Goal: Task Accomplishment & Management: Manage account settings

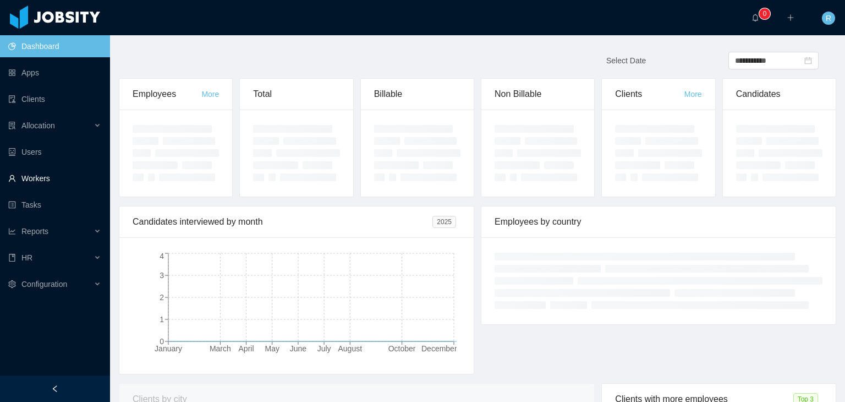
click at [47, 177] on link "Workers" at bounding box center [54, 178] width 93 height 22
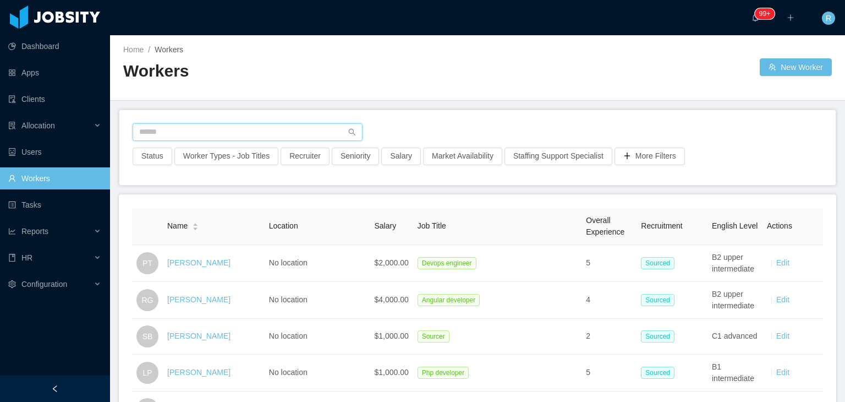
click at [311, 126] on input "text" at bounding box center [248, 132] width 230 height 18
paste input "**********"
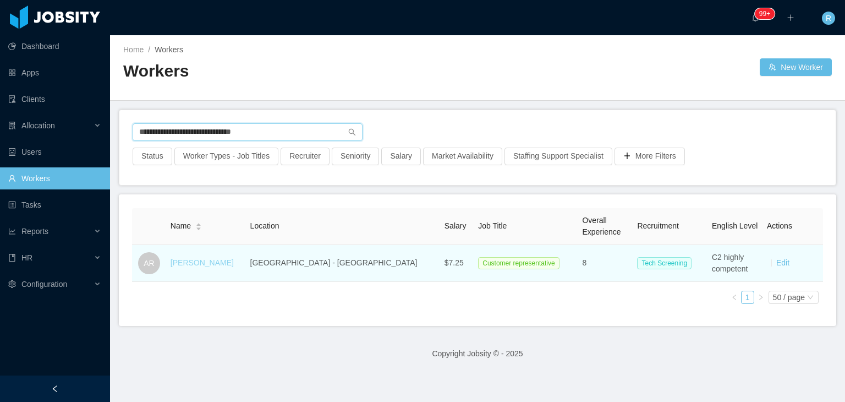
type input "**********"
click at [211, 265] on link "Alejandro Rojas" at bounding box center [202, 262] width 63 height 9
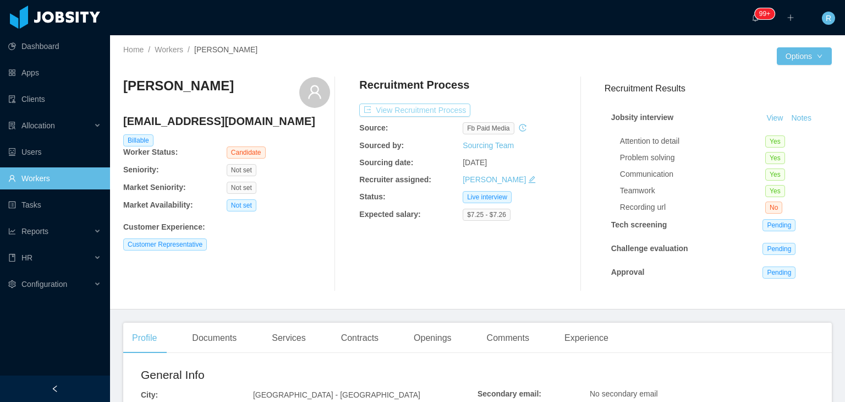
click at [428, 110] on button "View Recruitment Process" at bounding box center [414, 109] width 111 height 13
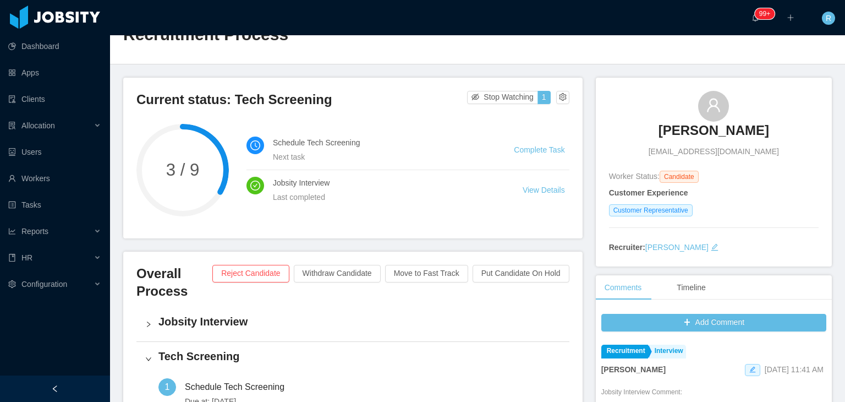
scroll to position [55, 0]
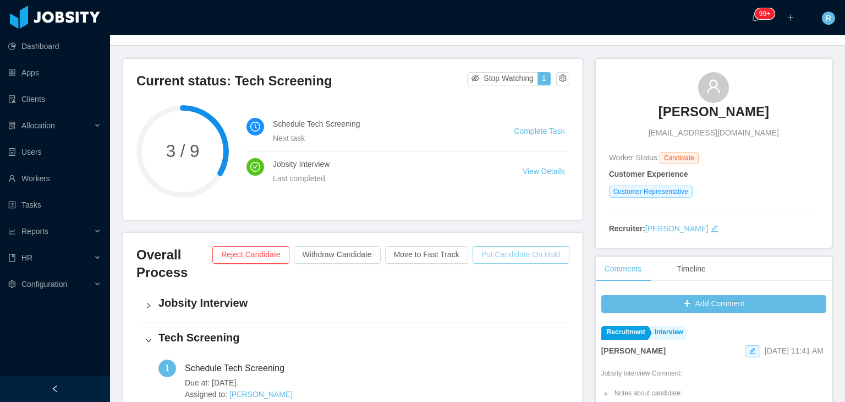
click at [519, 253] on button "Put Candidate On Hold" at bounding box center [521, 255] width 97 height 18
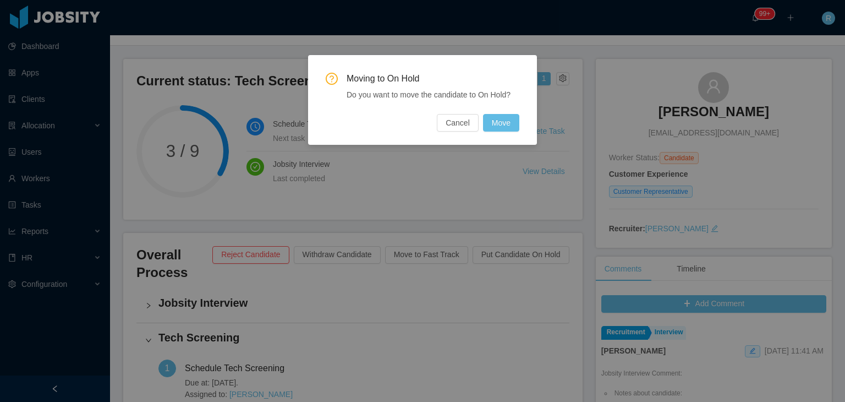
click at [505, 212] on div "Moving to On Hold Do you want to move the candidate to On Hold? Cancel Move" at bounding box center [422, 201] width 845 height 402
click at [457, 122] on button "Cancel" at bounding box center [458, 123] width 42 height 18
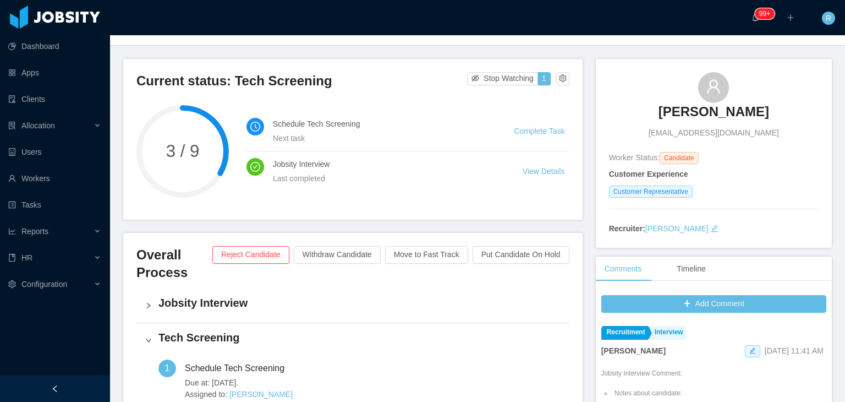
click at [749, 135] on span "rojasrebolledoalejandro@gmail.com" at bounding box center [714, 133] width 130 height 12
copy span "rojasrebolledoalejandro@gmail.com"
